Goal: Information Seeking & Learning: Check status

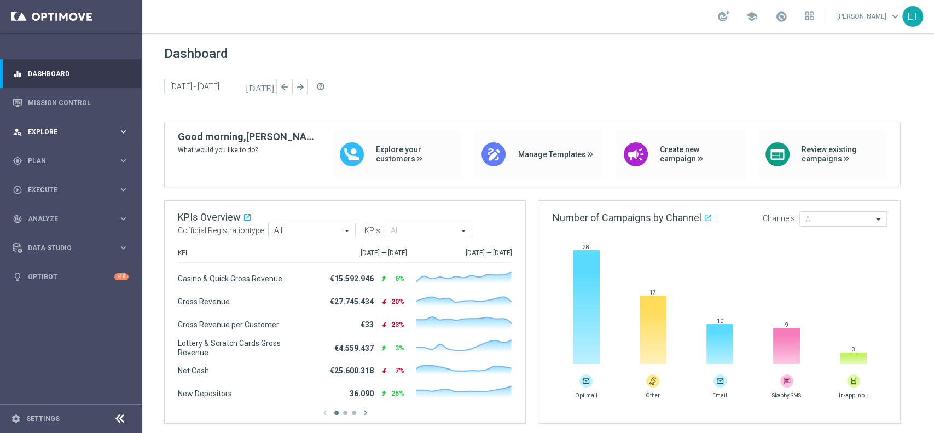
click at [40, 137] on div "person_search Explore keyboard_arrow_right" at bounding box center [70, 131] width 141 height 29
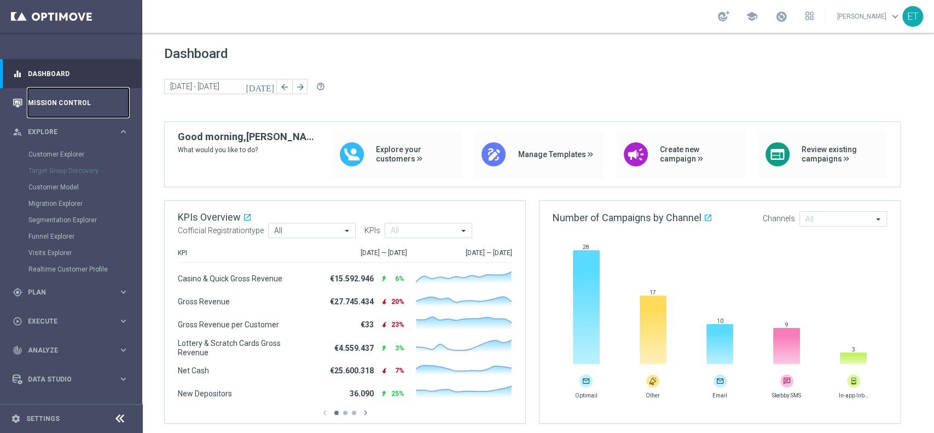
click at [42, 106] on link "Mission Control" at bounding box center [78, 102] width 101 height 29
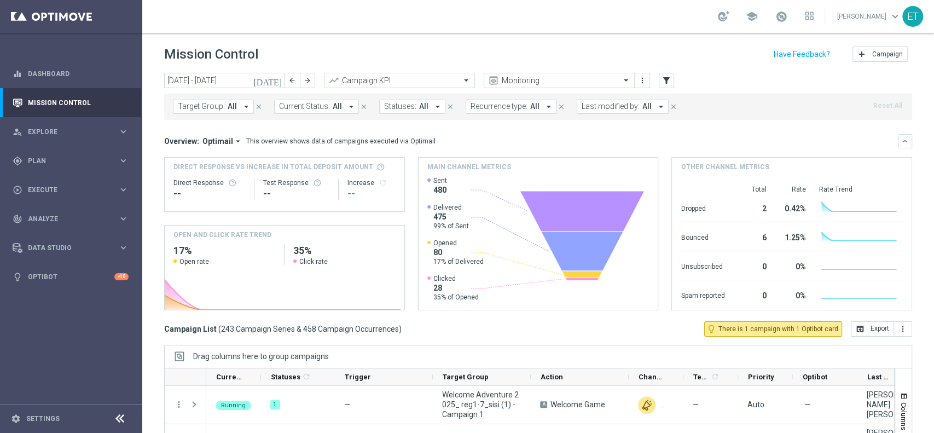
click at [245, 103] on button "Target Group: All arrow_drop_down" at bounding box center [213, 107] width 81 height 14
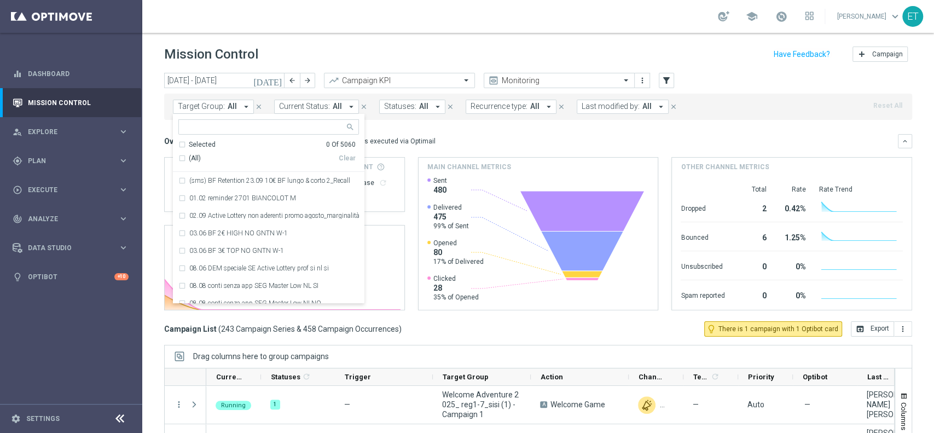
click at [613, 109] on span "Last modified by:" at bounding box center [611, 106] width 58 height 9
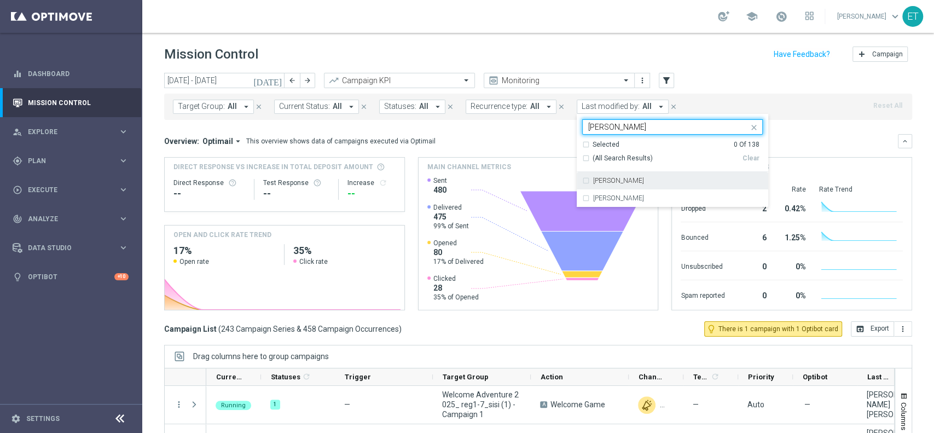
click at [626, 181] on div "[PERSON_NAME]" at bounding box center [678, 180] width 170 height 7
type input "[PERSON_NAME]"
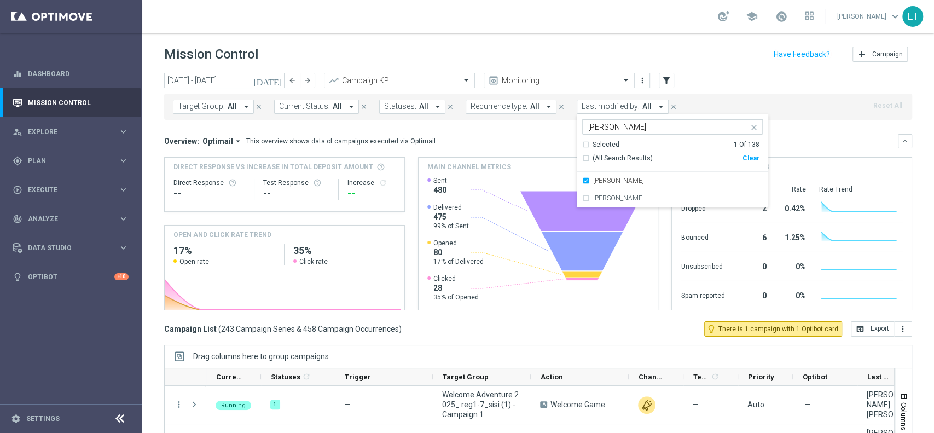
click at [700, 71] on header "Mission Control add Campaign" at bounding box center [538, 53] width 792 height 40
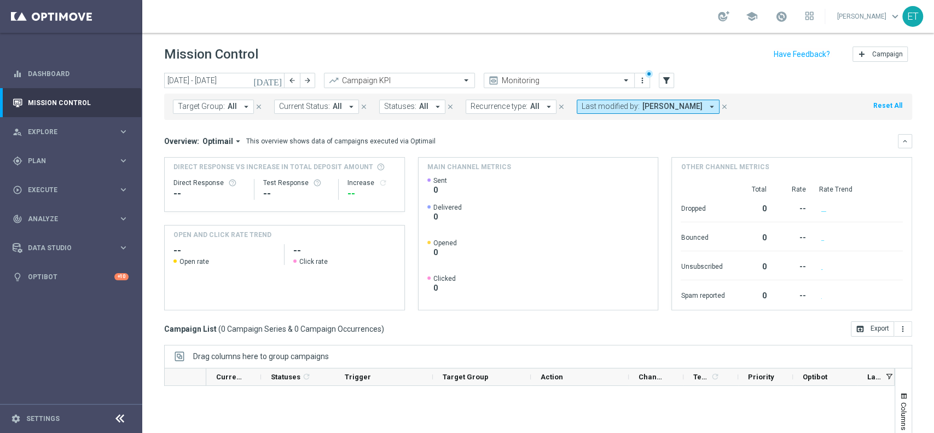
click at [280, 80] on icon "[DATE]" at bounding box center [268, 81] width 30 height 10
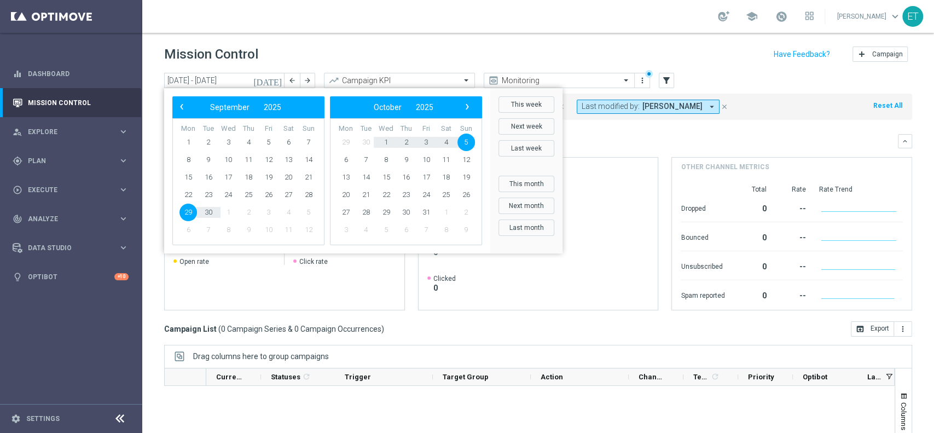
click at [277, 78] on icon "[DATE]" at bounding box center [268, 81] width 30 height 10
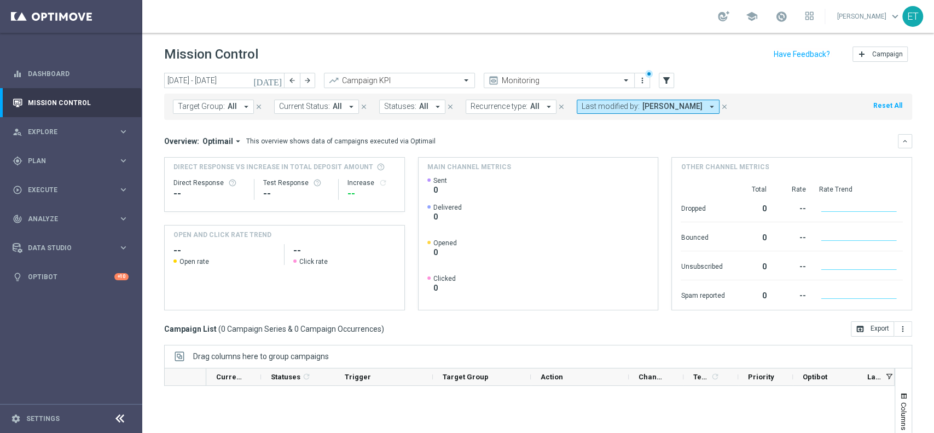
click at [277, 78] on icon "[DATE]" at bounding box center [268, 81] width 30 height 10
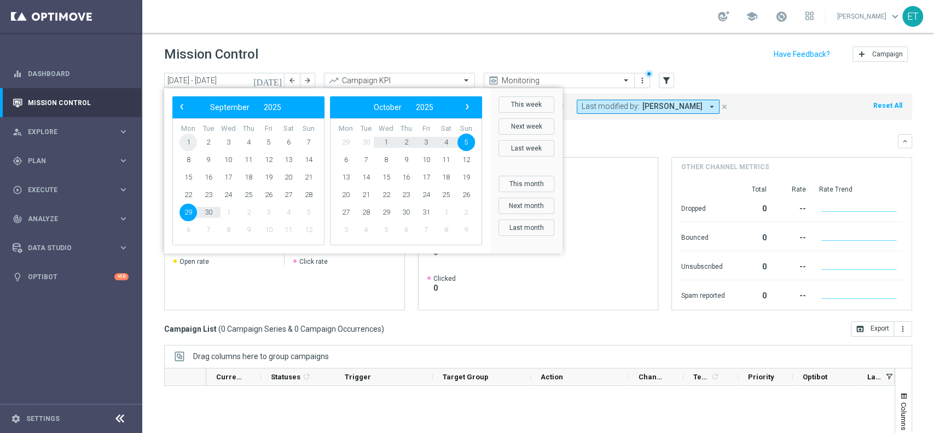
click at [191, 141] on span "1" at bounding box center [189, 143] width 18 height 18
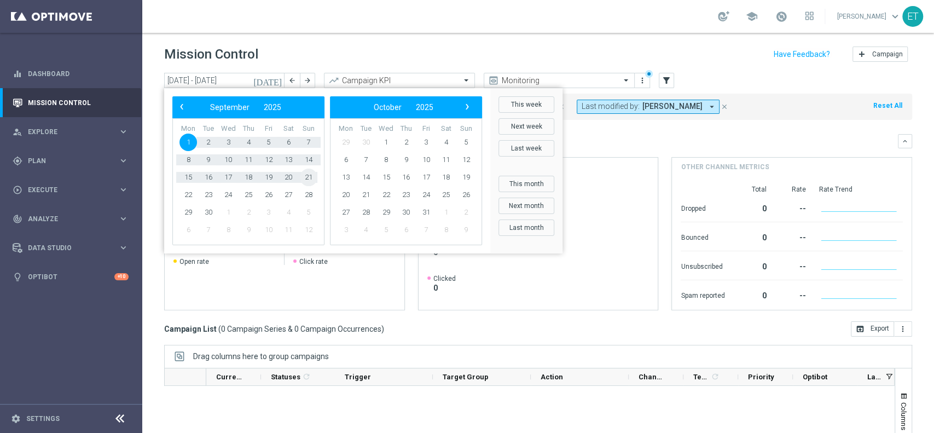
click at [315, 179] on span "21" at bounding box center [309, 178] width 18 height 18
type input "[DATE] - [DATE]"
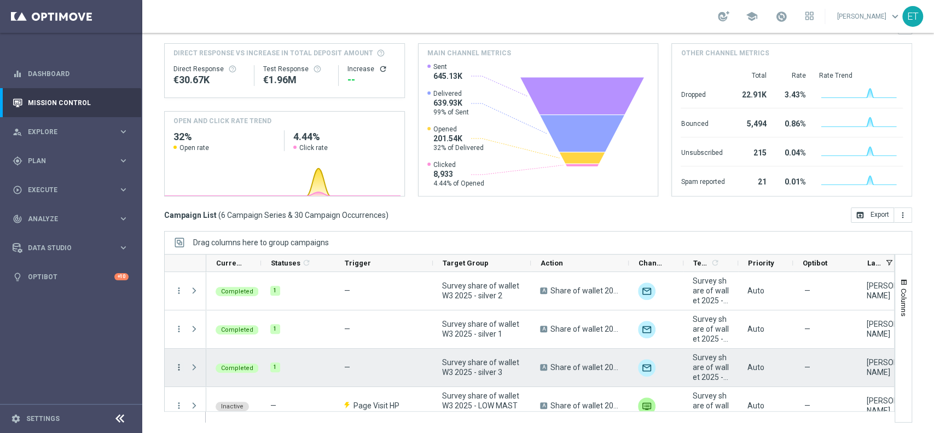
click at [179, 324] on icon "more_vert" at bounding box center [179, 367] width 10 height 10
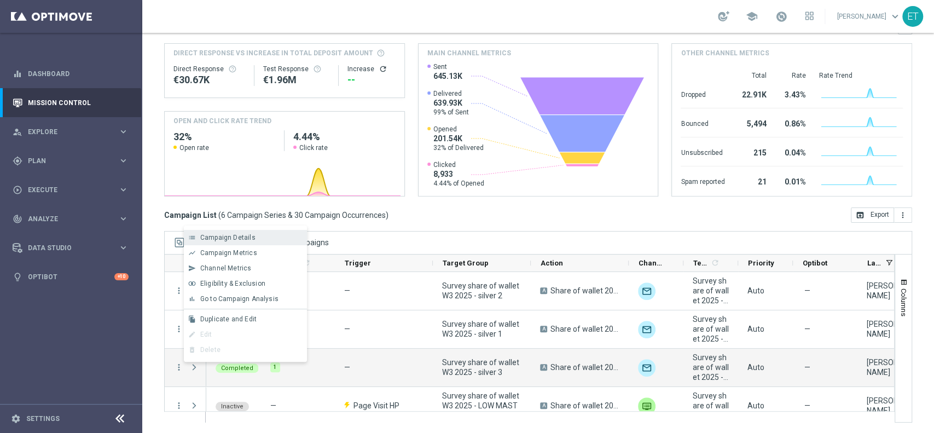
click at [242, 236] on span "Campaign Details" at bounding box center [227, 238] width 55 height 8
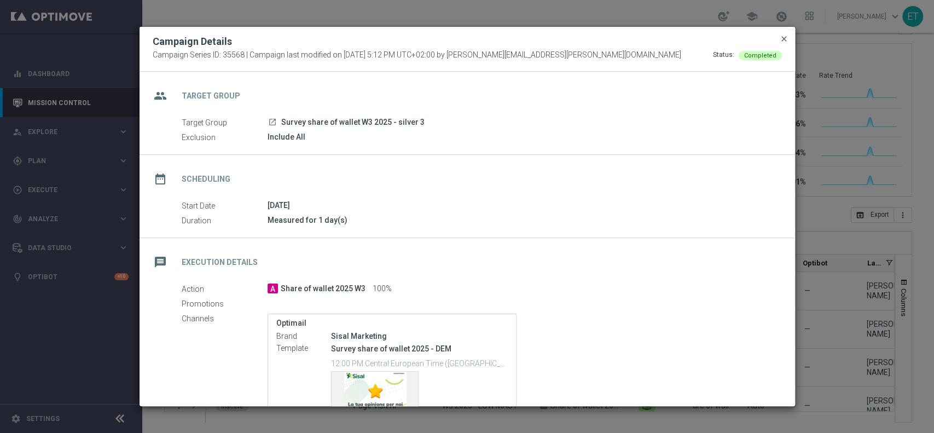
click at [700, 36] on span "close" at bounding box center [784, 38] width 9 height 9
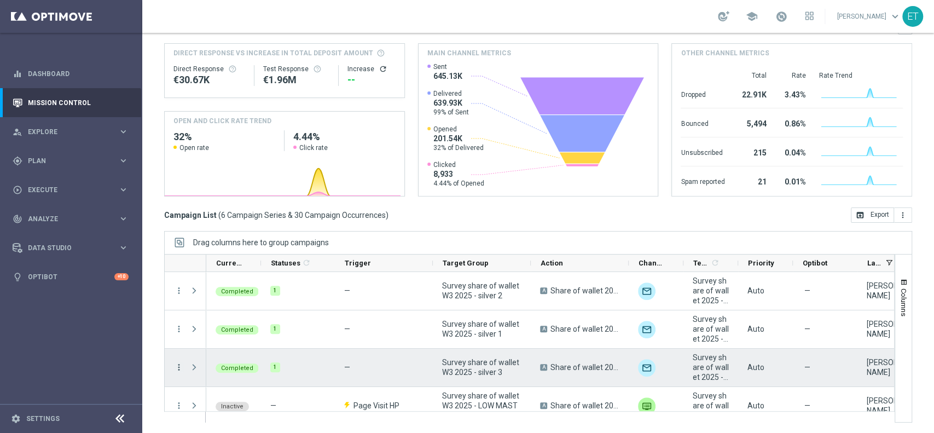
click at [180, 324] on icon "more_vert" at bounding box center [179, 367] width 10 height 10
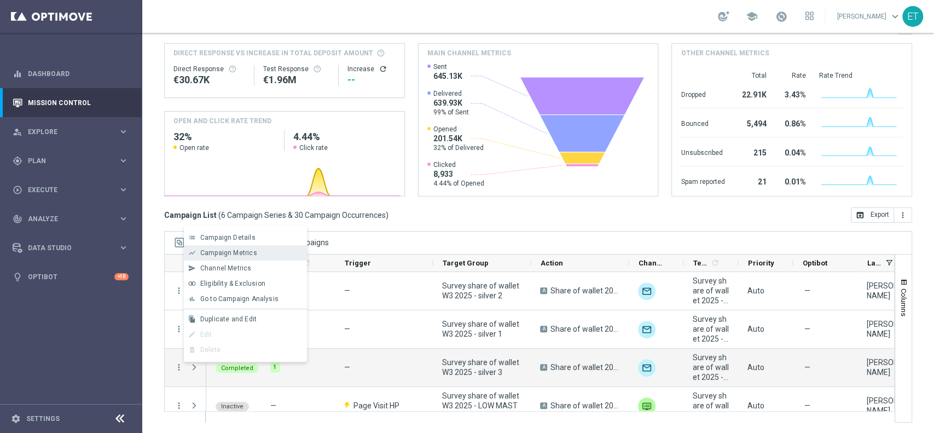
click at [247, 255] on span "Campaign Metrics" at bounding box center [228, 253] width 57 height 8
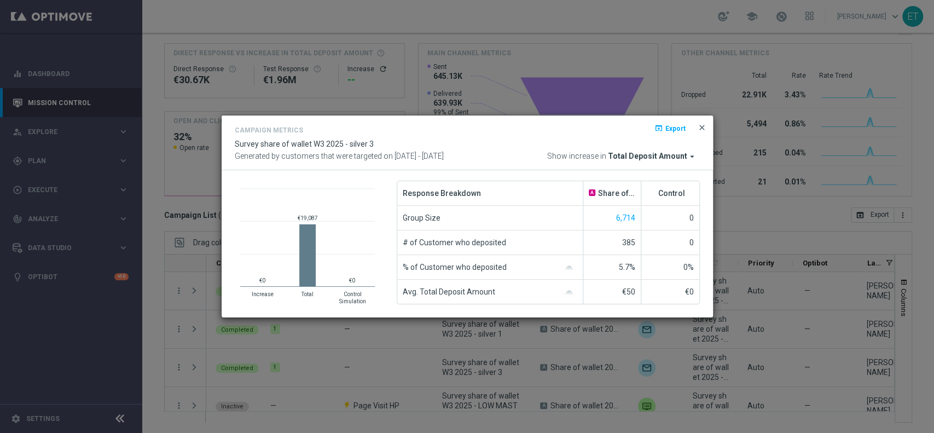
click at [700, 126] on span "close" at bounding box center [702, 127] width 9 height 9
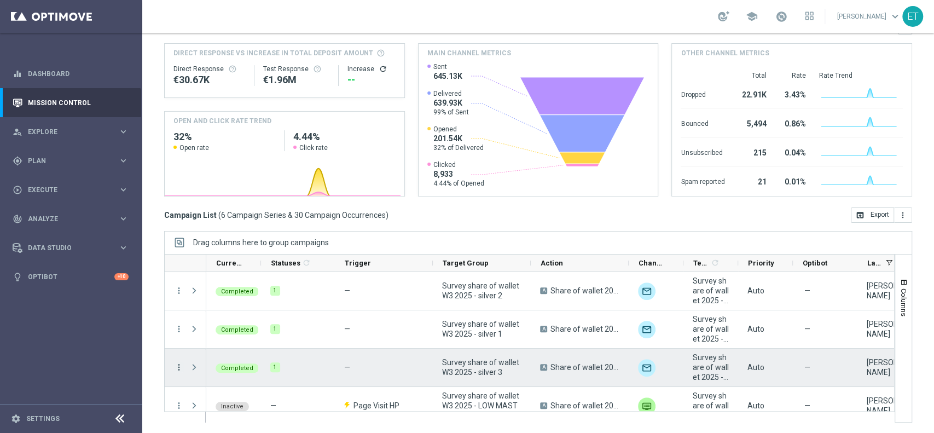
click at [177, 324] on icon "more_vert" at bounding box center [179, 367] width 10 height 10
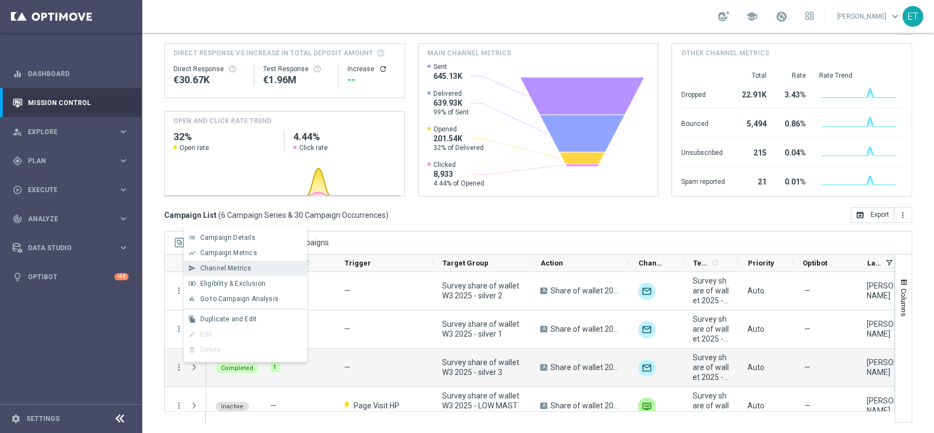
click at [229, 264] on span "Channel Metrics" at bounding box center [225, 268] width 51 height 8
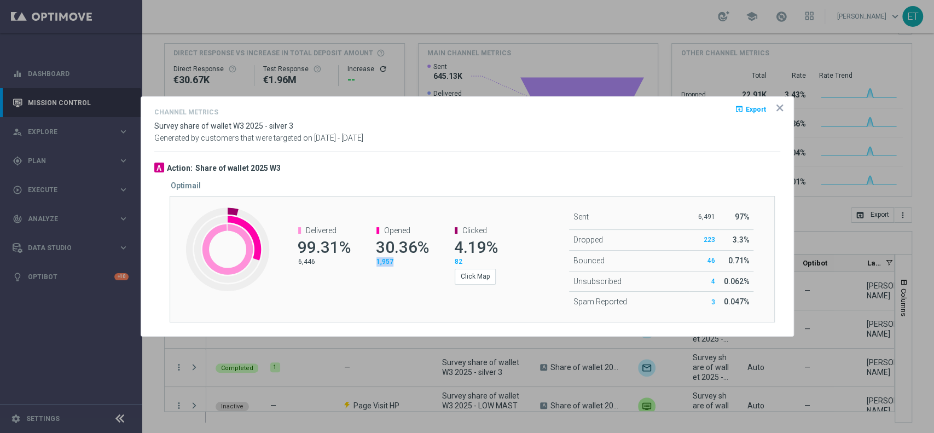
drag, startPoint x: 400, startPoint y: 266, endPoint x: 376, endPoint y: 266, distance: 23.5
click at [377, 266] on div "1,957" at bounding box center [402, 261] width 51 height 9
copy span "1,957"
click at [700, 104] on icon "icon" at bounding box center [779, 107] width 11 height 11
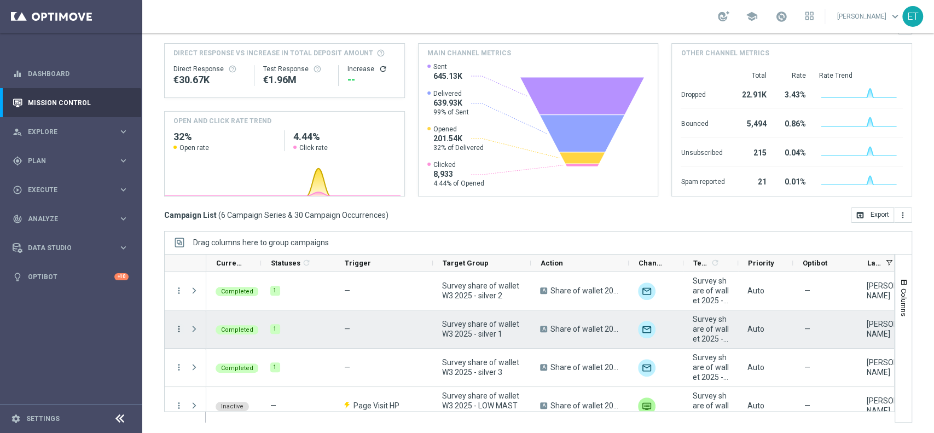
click at [180, 324] on icon "more_vert" at bounding box center [179, 329] width 10 height 10
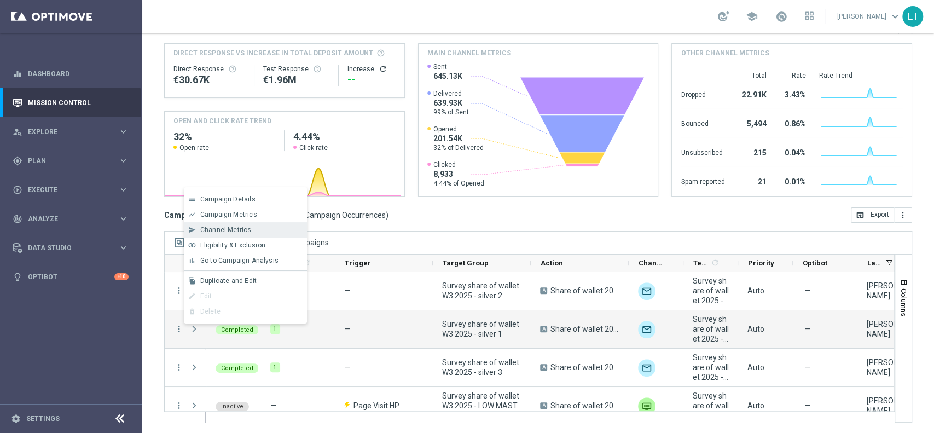
click at [229, 228] on span "Channel Metrics" at bounding box center [225, 230] width 51 height 8
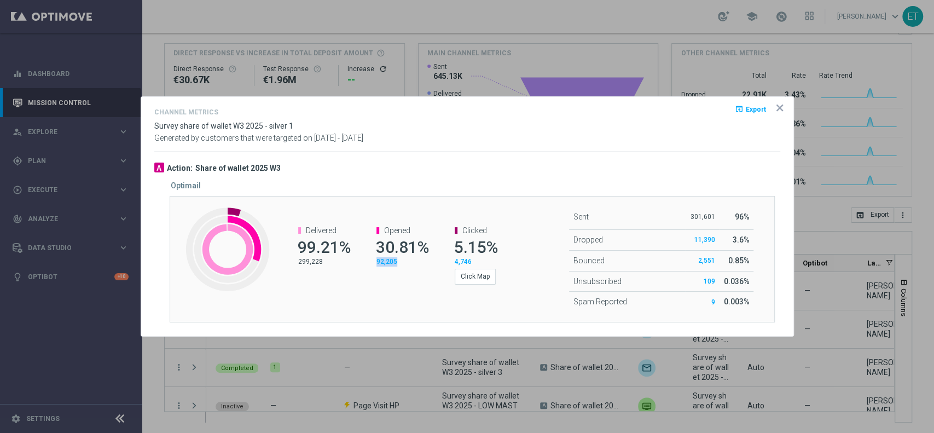
drag, startPoint x: 410, startPoint y: 263, endPoint x: 370, endPoint y: 263, distance: 40.0
click at [370, 263] on channel-metrics-number "Opened 30.81% 92,205" at bounding box center [397, 246] width 62 height 40
copy span "92,205"
click at [700, 106] on icon "icon" at bounding box center [779, 107] width 5 height 5
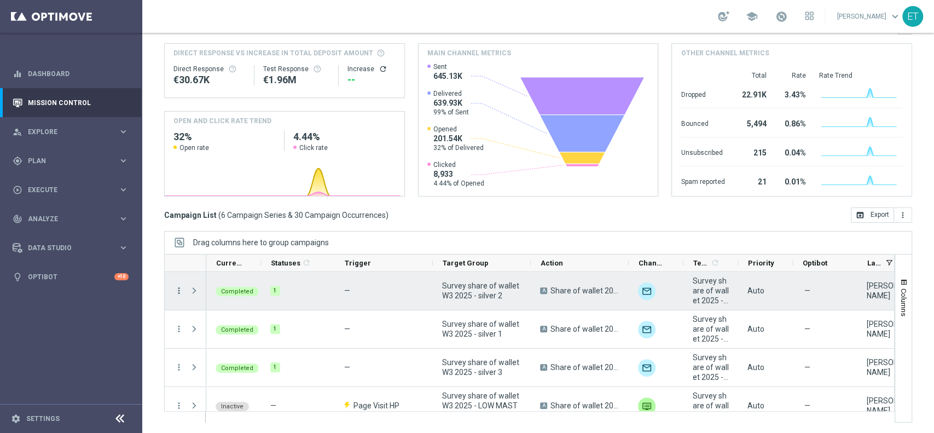
click at [175, 292] on icon "more_vert" at bounding box center [179, 291] width 10 height 10
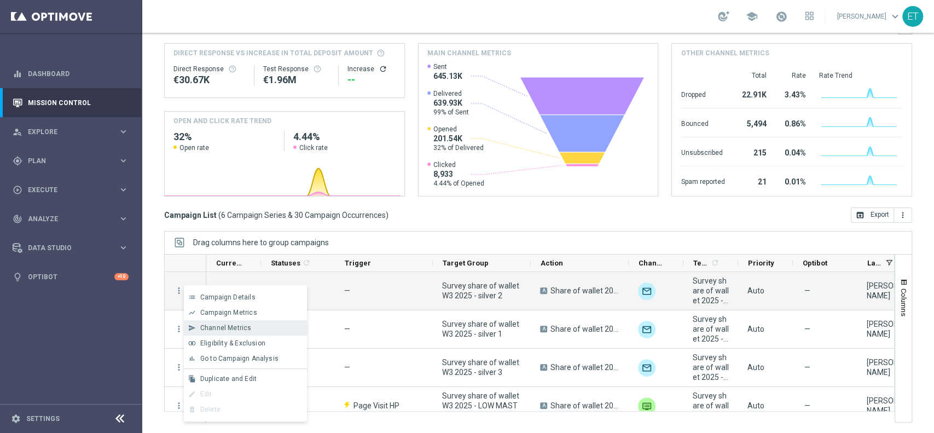
click at [218, 324] on span "Channel Metrics" at bounding box center [225, 328] width 51 height 8
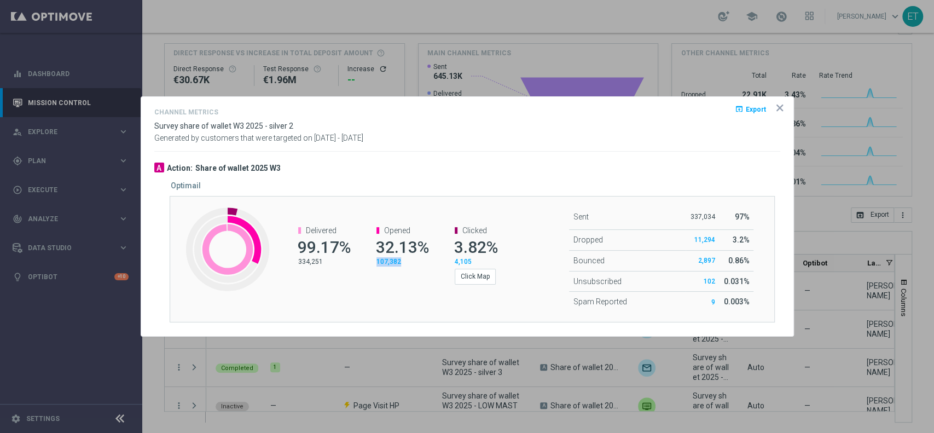
drag, startPoint x: 424, startPoint y: 264, endPoint x: 367, endPoint y: 266, distance: 56.4
click at [367, 266] on channel-metrics-number "Opened 32.13% 107,382" at bounding box center [397, 246] width 62 height 40
copy span "107,382"
click at [700, 106] on icon "icon" at bounding box center [779, 107] width 11 height 11
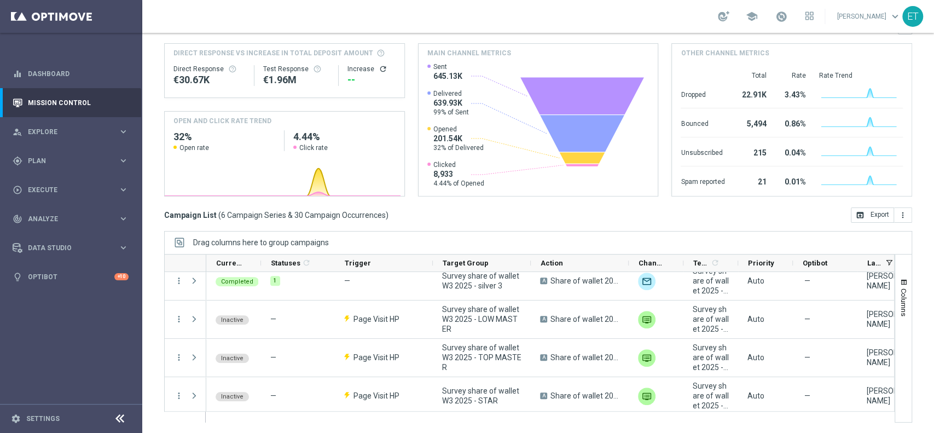
scroll to position [90, 0]
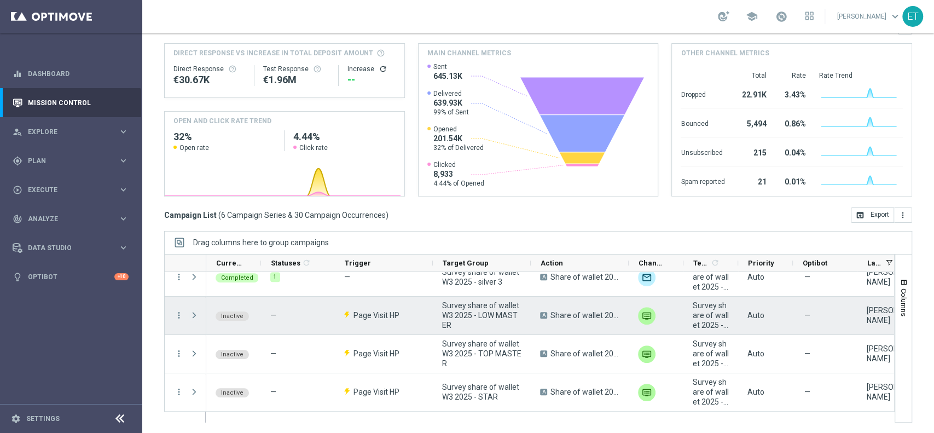
click at [196, 314] on span "Press SPACE to select this row." at bounding box center [194, 315] width 10 height 9
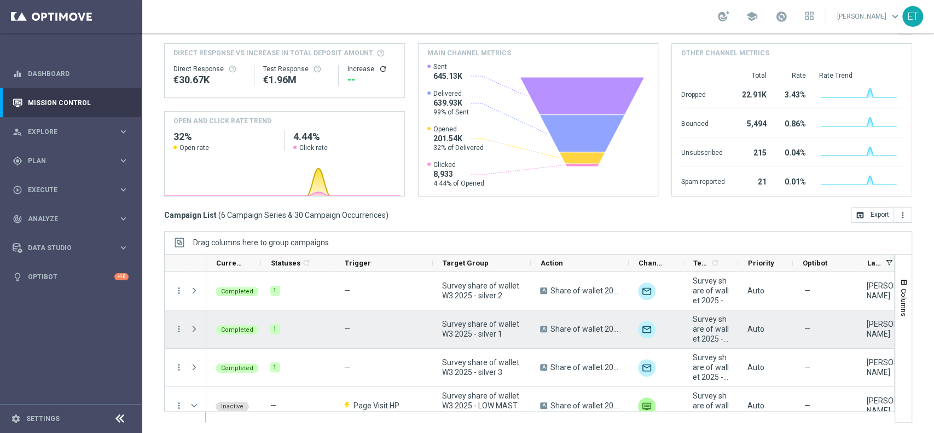
scroll to position [73, 0]
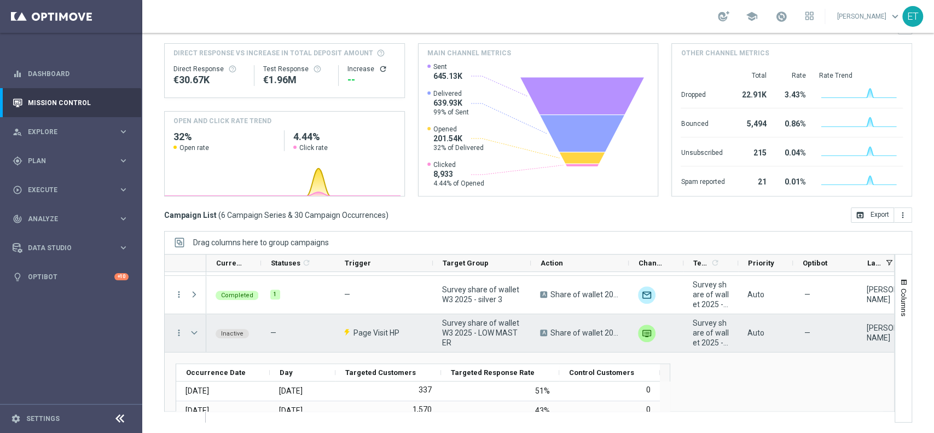
click at [193, 324] on span "Press SPACE to select this row." at bounding box center [194, 332] width 10 height 9
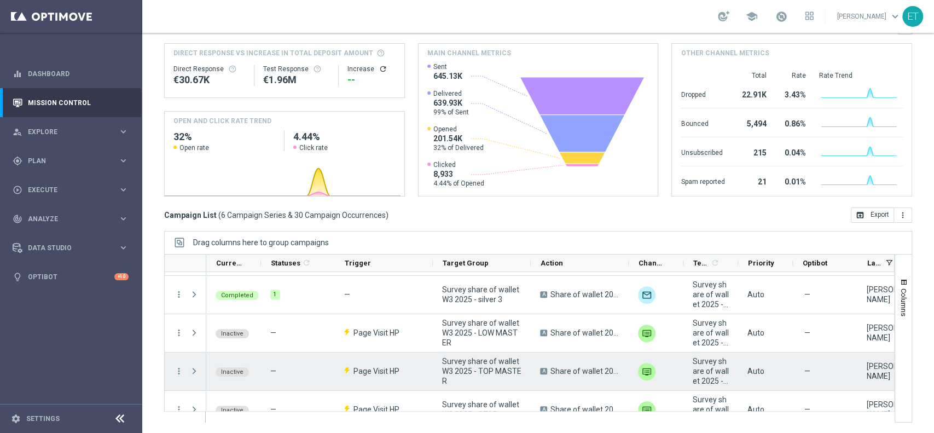
scroll to position [90, 0]
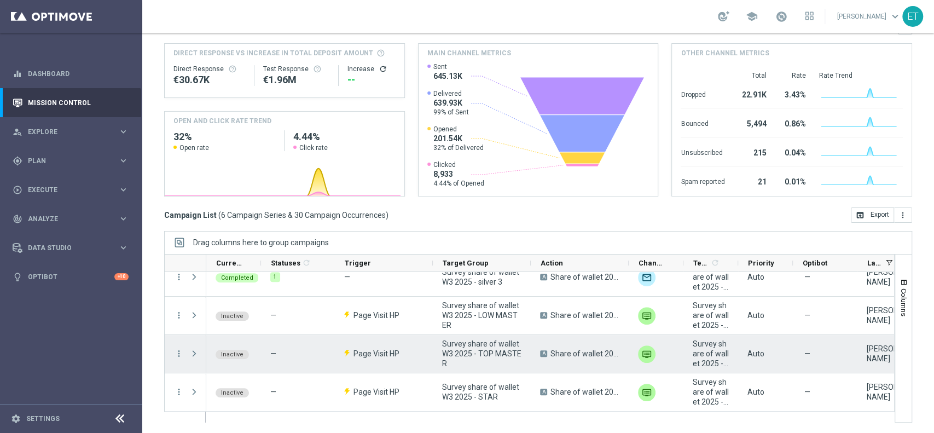
drag, startPoint x: 197, startPoint y: 357, endPoint x: 305, endPoint y: 336, distance: 109.9
click at [197, 324] on span "Press SPACE to select this row." at bounding box center [194, 353] width 10 height 9
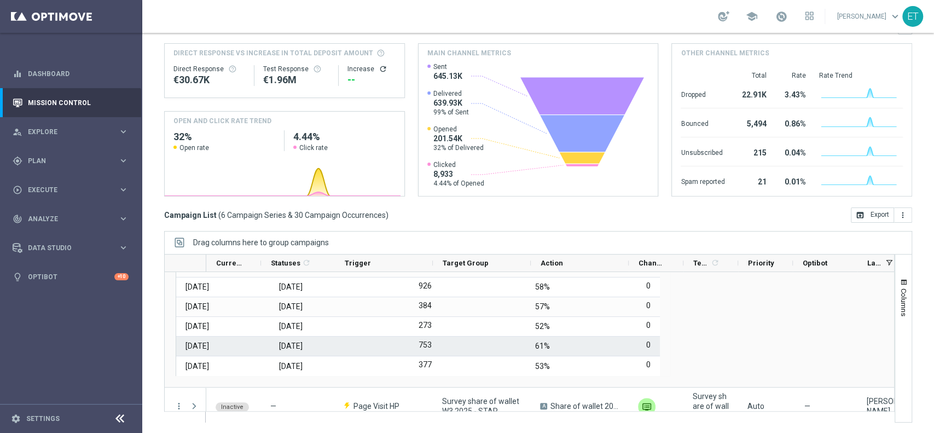
scroll to position [290, 0]
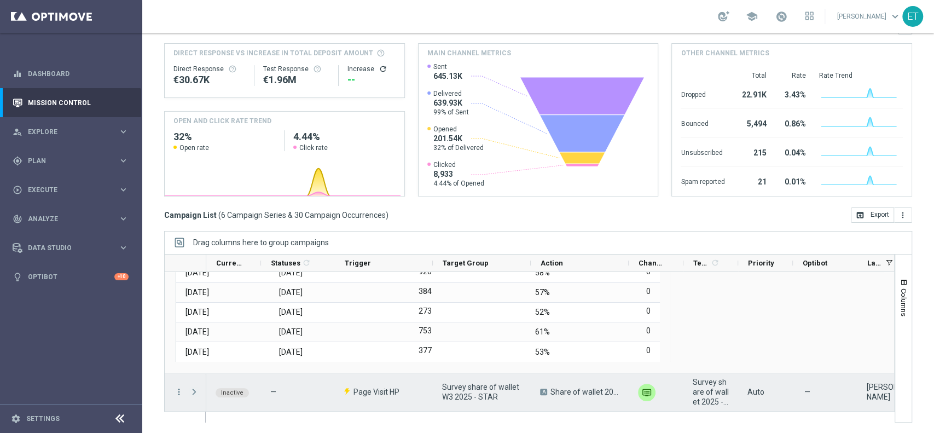
click at [196, 324] on span "Press SPACE to select this row." at bounding box center [194, 391] width 10 height 9
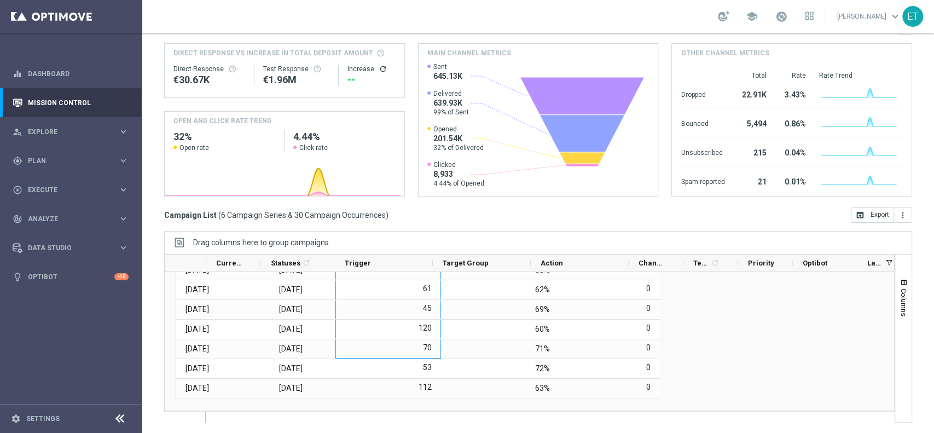
scroll to position [19, 0]
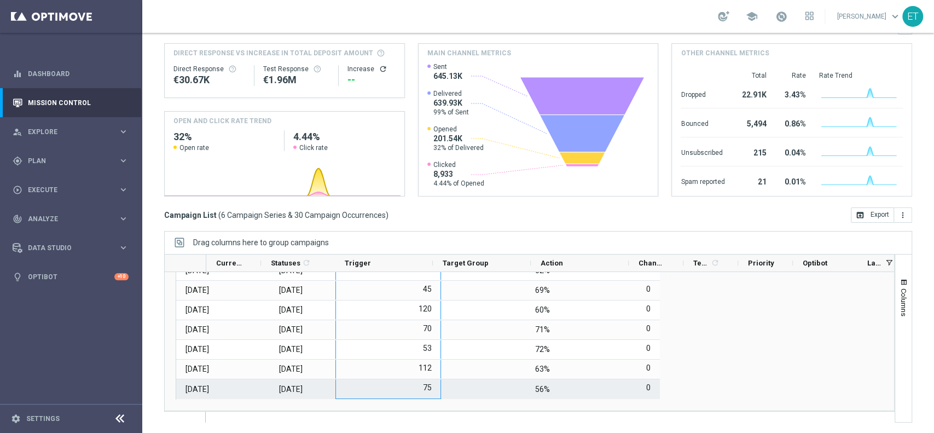
drag, startPoint x: 413, startPoint y: 296, endPoint x: 433, endPoint y: 387, distance: 93.6
click at [433, 324] on div "[DATE] 32 78% 0 [DATE] 156 53% 0 [DATE] 61 62% 0 [DATE] 45 69% 0 [DATE] 120 60%…" at bounding box center [418, 310] width 484 height 177
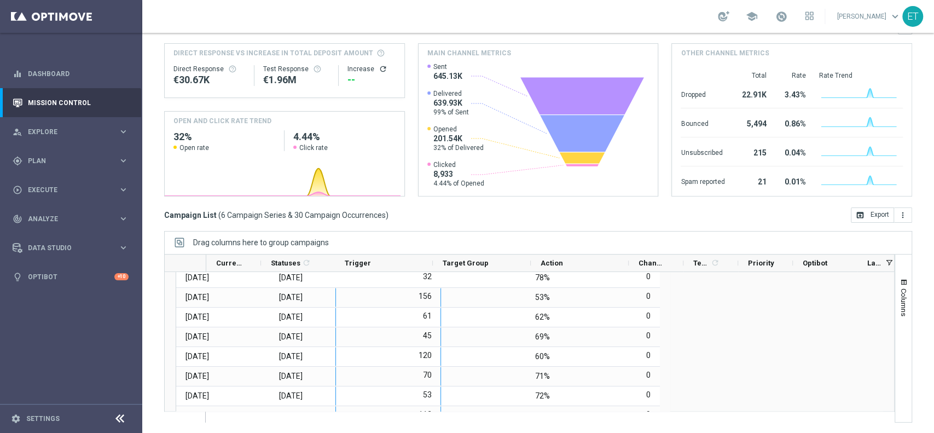
scroll to position [474, 0]
